Goal: Use online tool/utility: Utilize a website feature to perform a specific function

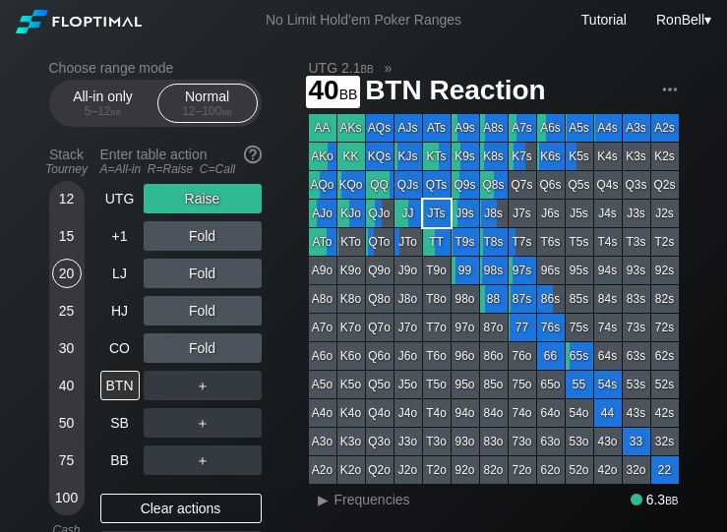
click at [66, 390] on div "40" at bounding box center [67, 386] width 30 height 30
click at [113, 466] on div "BB" at bounding box center [119, 461] width 39 height 30
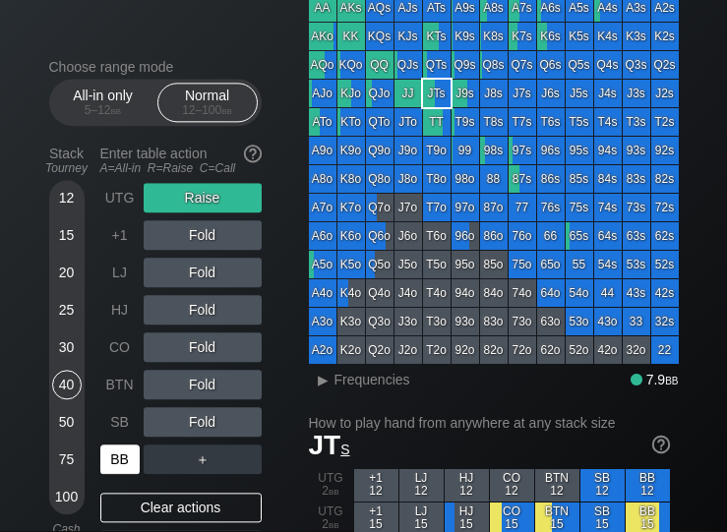
scroll to position [120, 0]
click at [112, 461] on div "BB" at bounding box center [119, 461] width 39 height 30
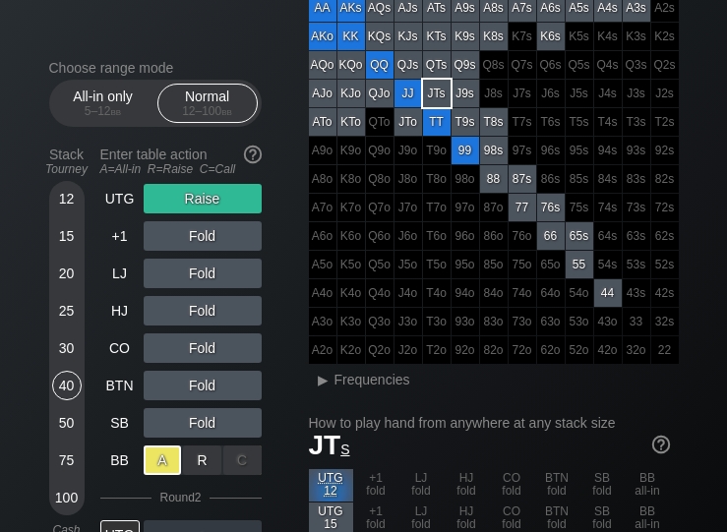
scroll to position [120, 0]
click at [198, 465] on div "R ✕" at bounding box center [202, 461] width 38 height 30
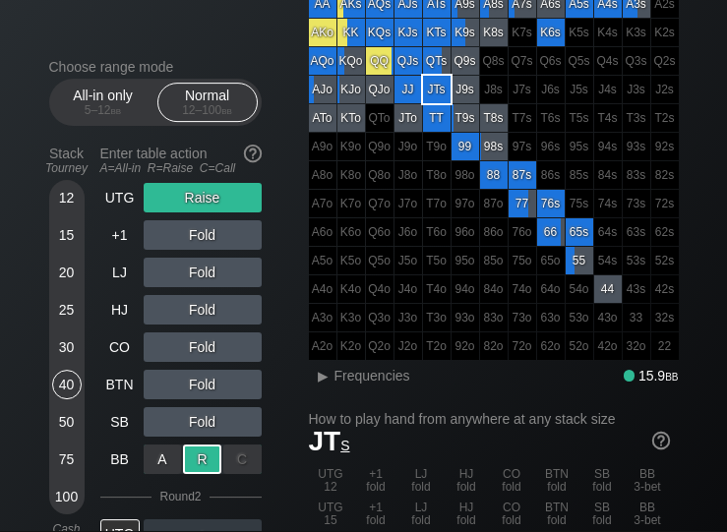
scroll to position [122, 0]
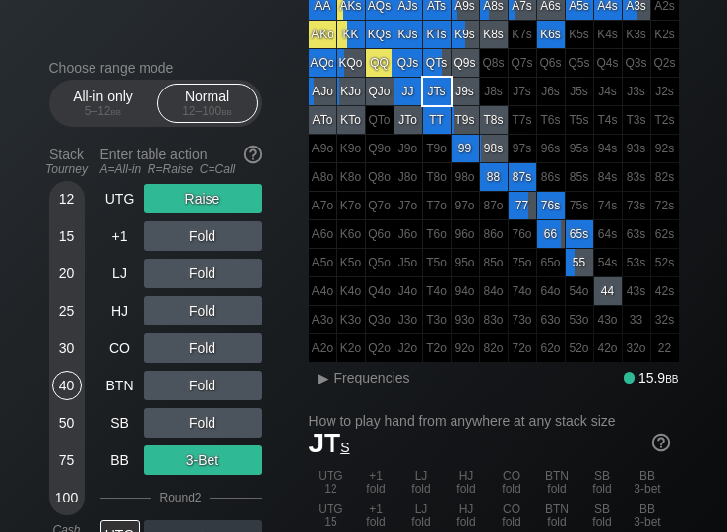
click at [333, 386] on div "▸" at bounding box center [324, 378] width 26 height 24
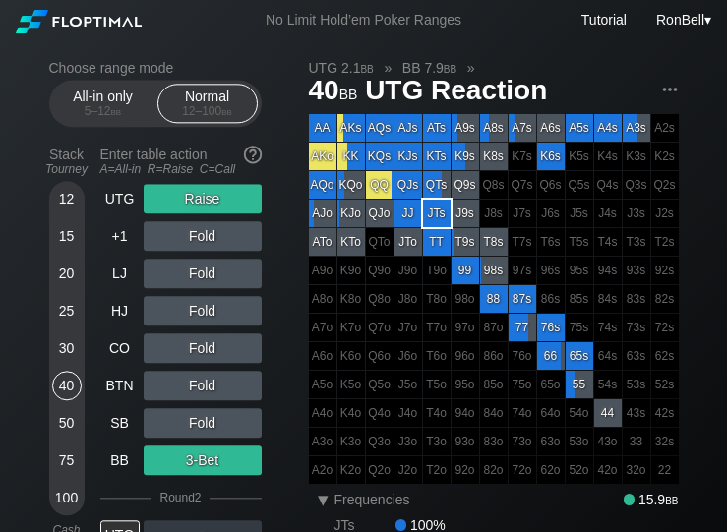
scroll to position [0, 0]
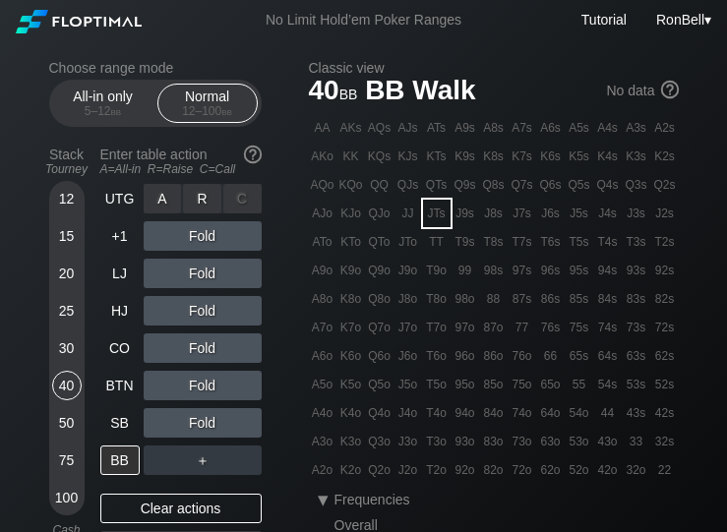
click at [198, 203] on div "R ✕" at bounding box center [202, 199] width 38 height 30
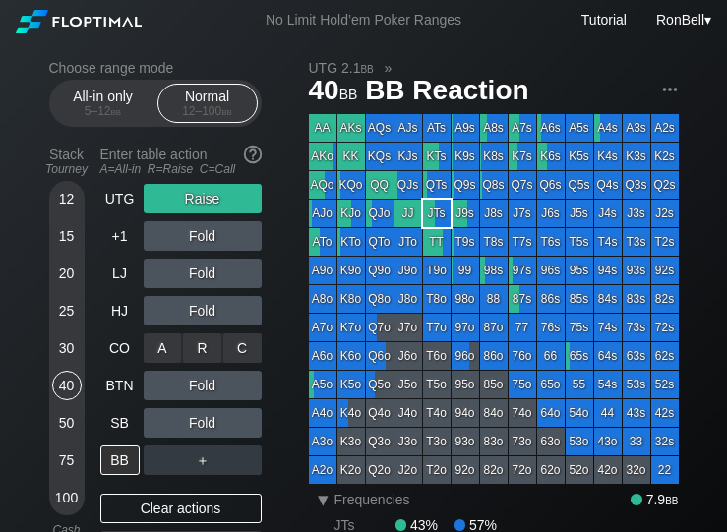
click at [184, 345] on div "R ✕" at bounding box center [202, 348] width 38 height 30
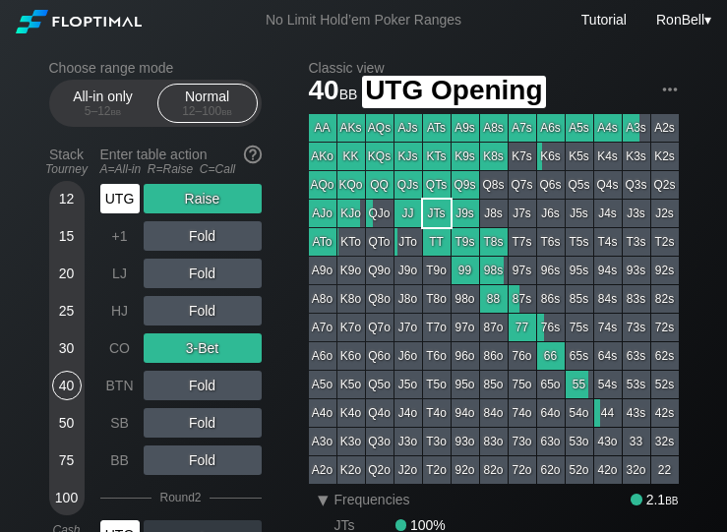
click at [126, 210] on div "UTG" at bounding box center [119, 199] width 39 height 30
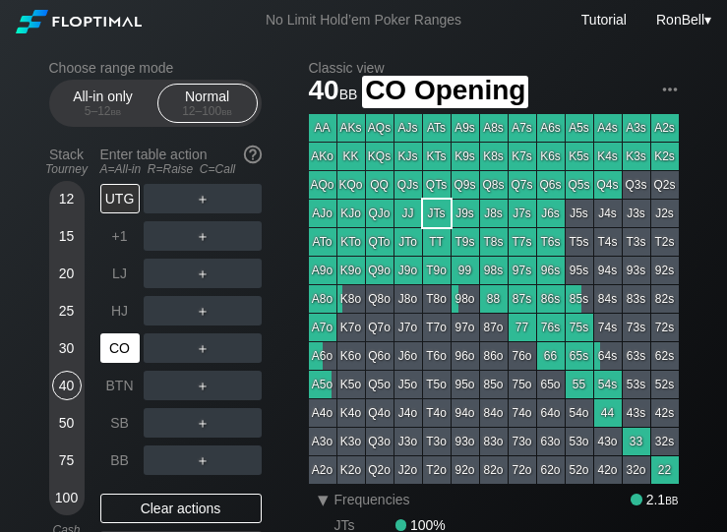
click at [125, 349] on div "CO" at bounding box center [119, 348] width 39 height 30
